Goal: Obtain resource: Obtain resource

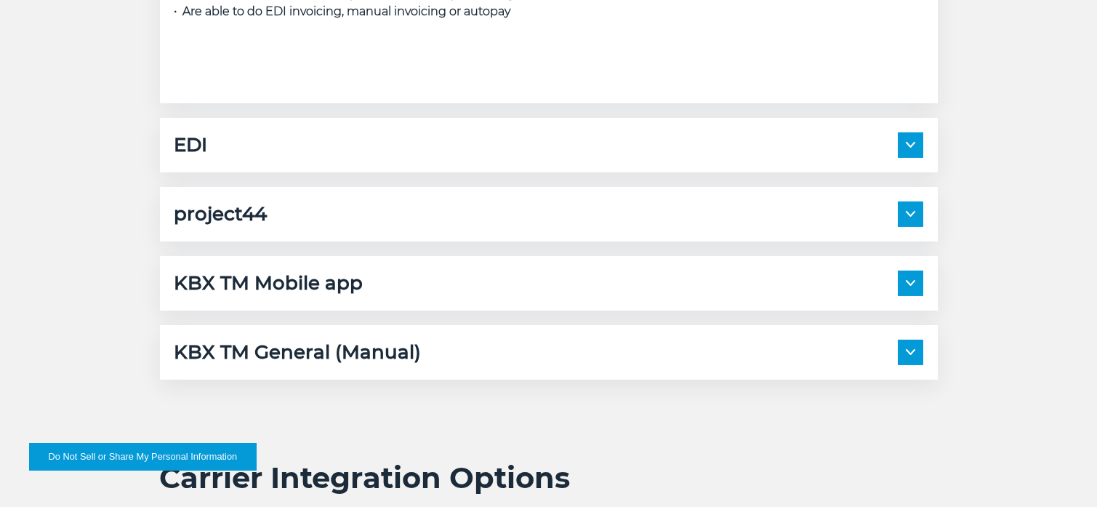
scroll to position [2180, 0]
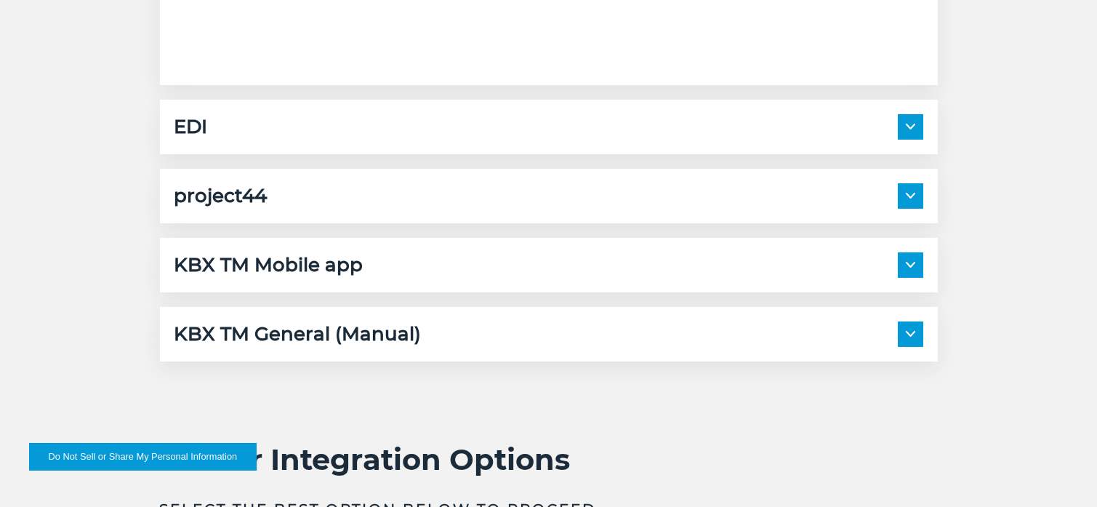
click at [912, 194] on img at bounding box center [910, 196] width 9 height 6
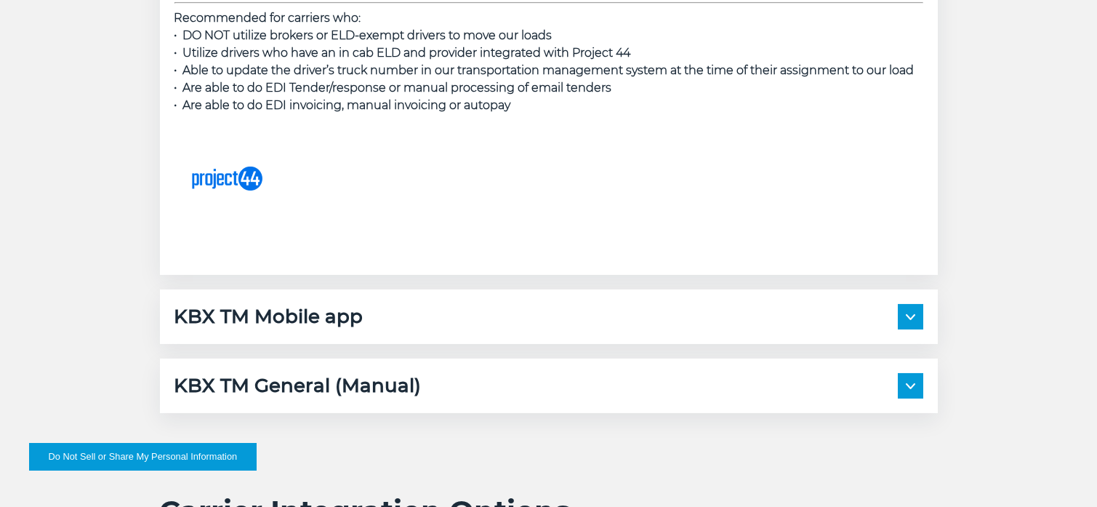
scroll to position [2763, 0]
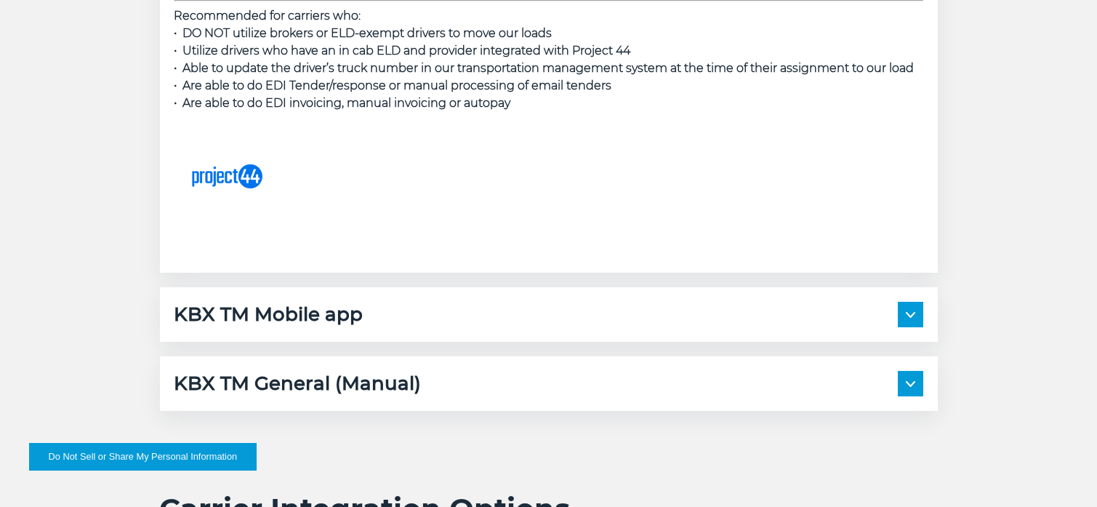
click at [230, 177] on img at bounding box center [548, 187] width 749 height 58
click at [276, 180] on img at bounding box center [548, 187] width 749 height 58
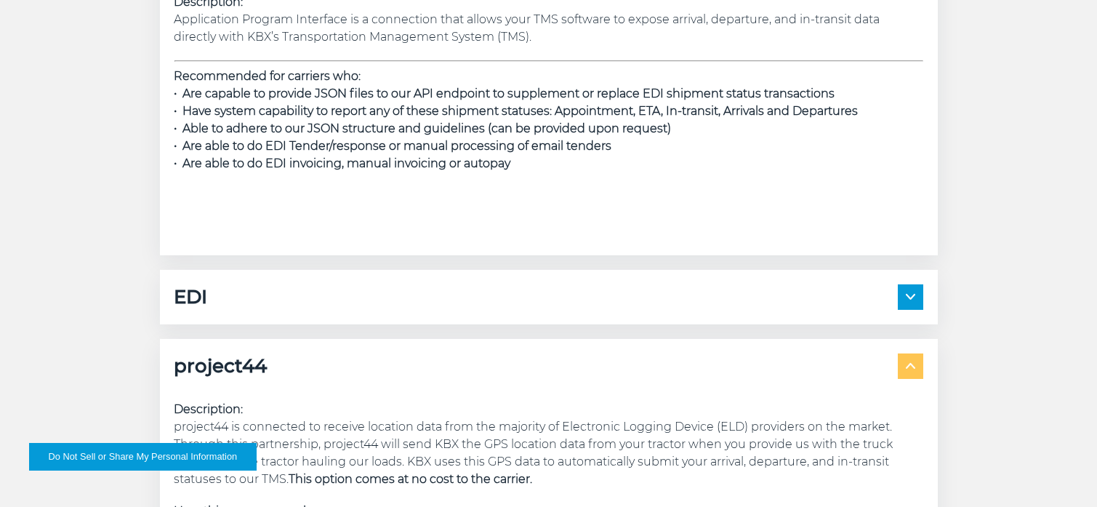
scroll to position [2035, 0]
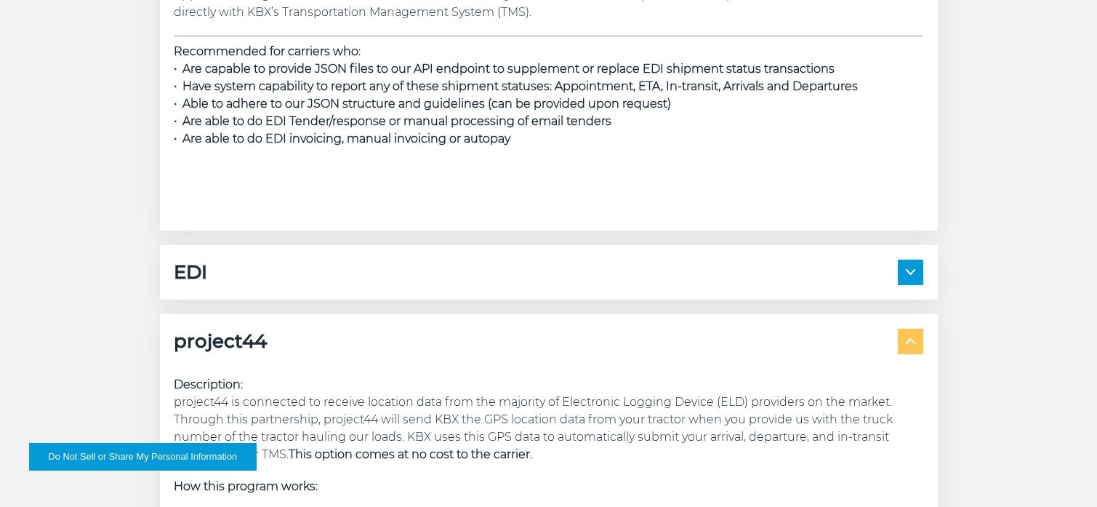
click at [910, 341] on img at bounding box center [910, 341] width 9 height 6
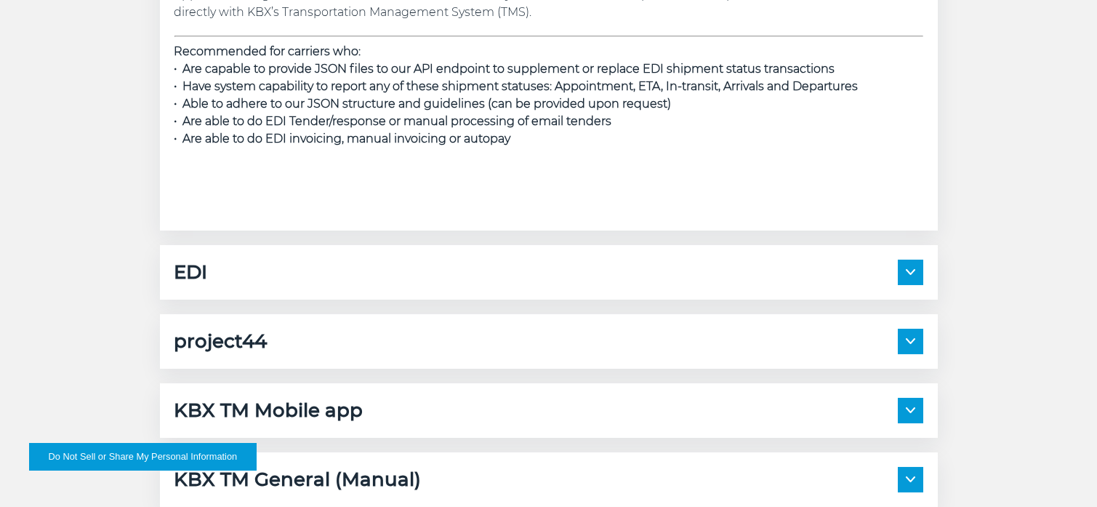
click at [201, 347] on h5 "project44" at bounding box center [220, 341] width 93 height 25
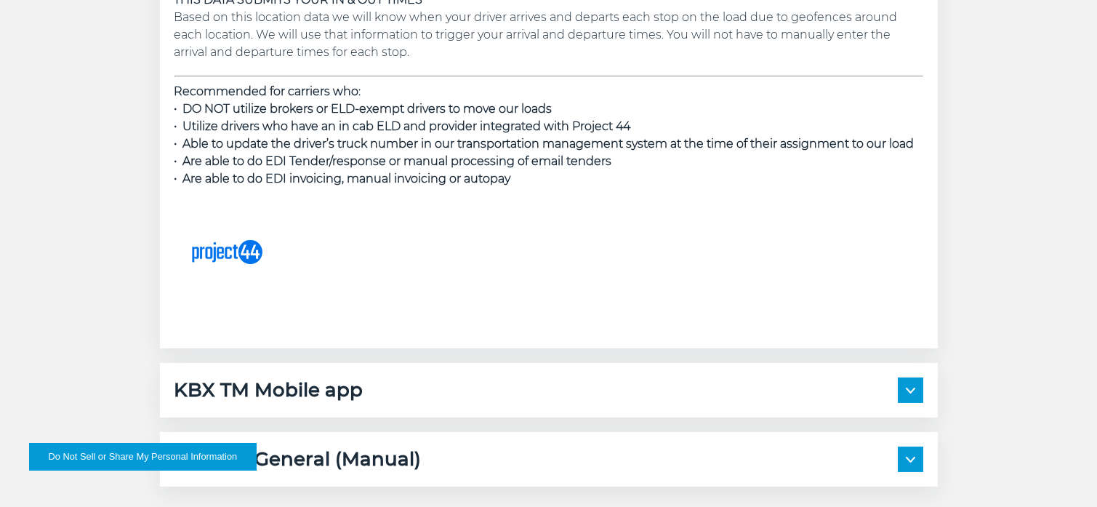
scroll to position [2690, 0]
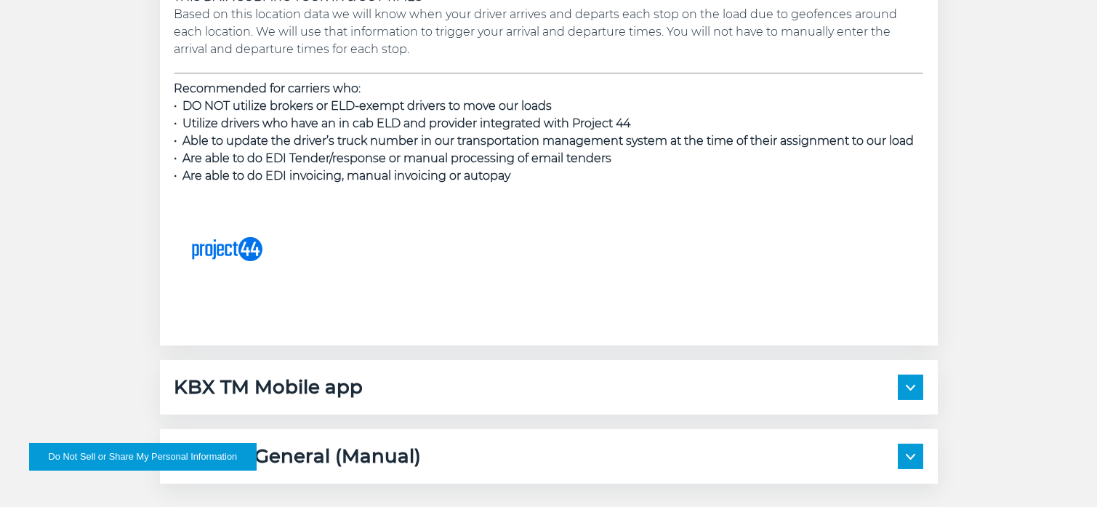
click at [236, 254] on img at bounding box center [548, 260] width 749 height 58
click at [219, 242] on img at bounding box center [548, 260] width 749 height 58
click at [219, 241] on img at bounding box center [548, 260] width 749 height 58
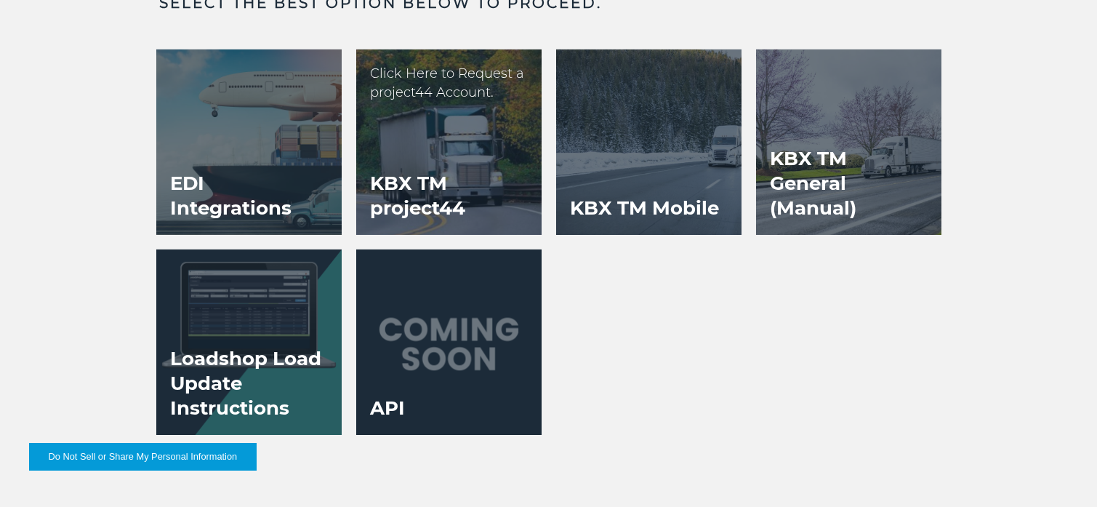
scroll to position [3344, 0]
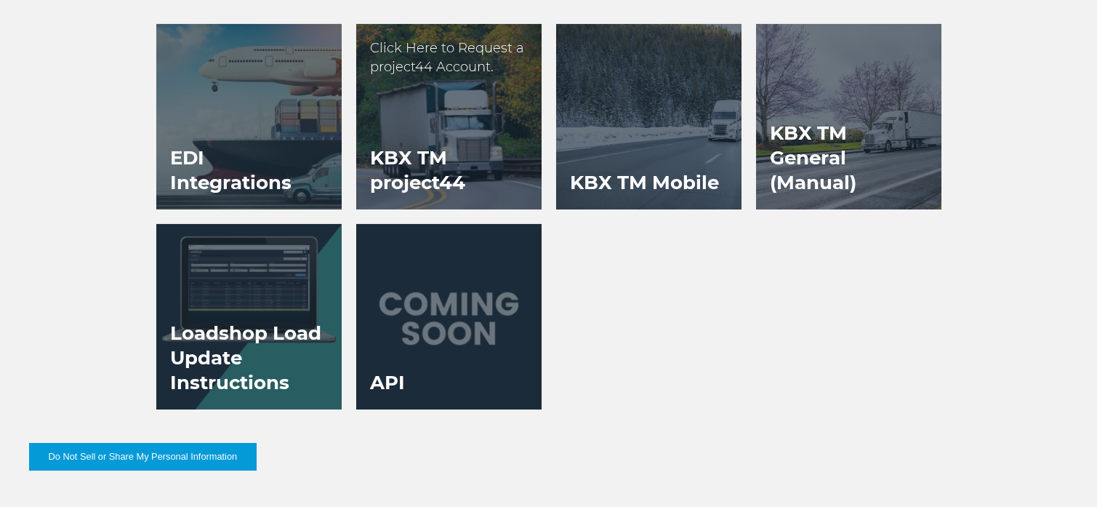
click at [424, 167] on h3 "KBX TM project44" at bounding box center [448, 170] width 185 height 79
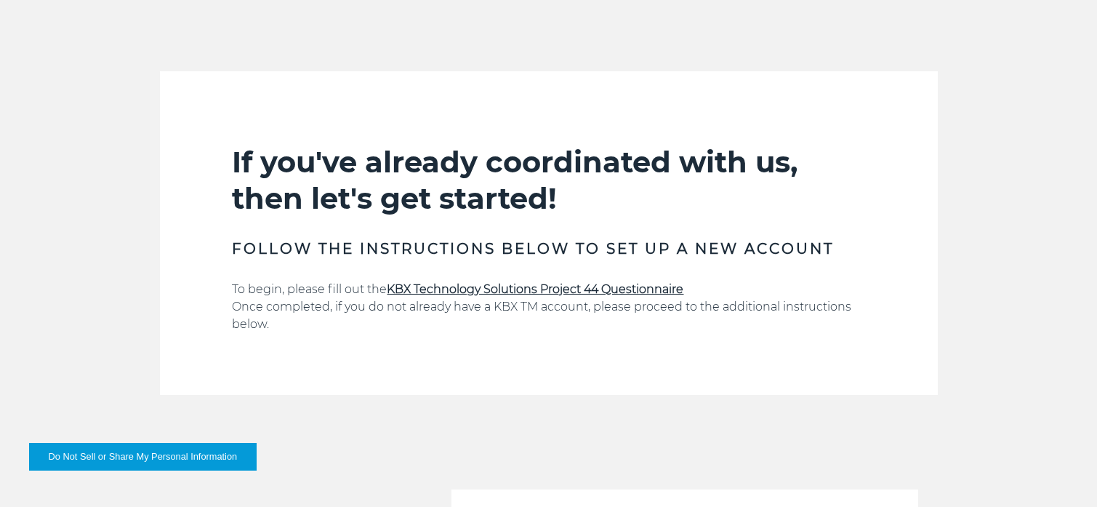
scroll to position [872, 0]
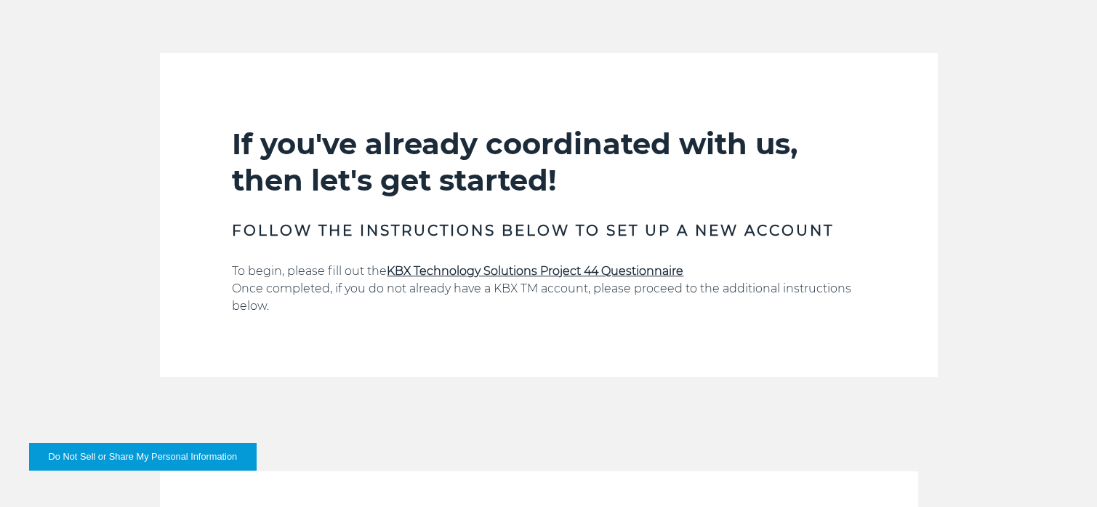
click at [559, 273] on strong "KBX Technology Solutions Project 44 Questionnaire" at bounding box center [535, 271] width 297 height 14
